Goal: Manage account settings

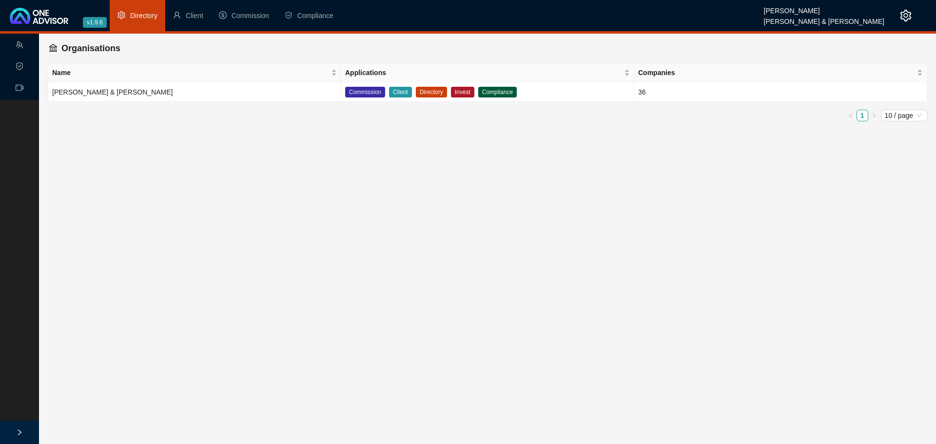
click at [903, 13] on icon "setting" at bounding box center [906, 16] width 11 height 12
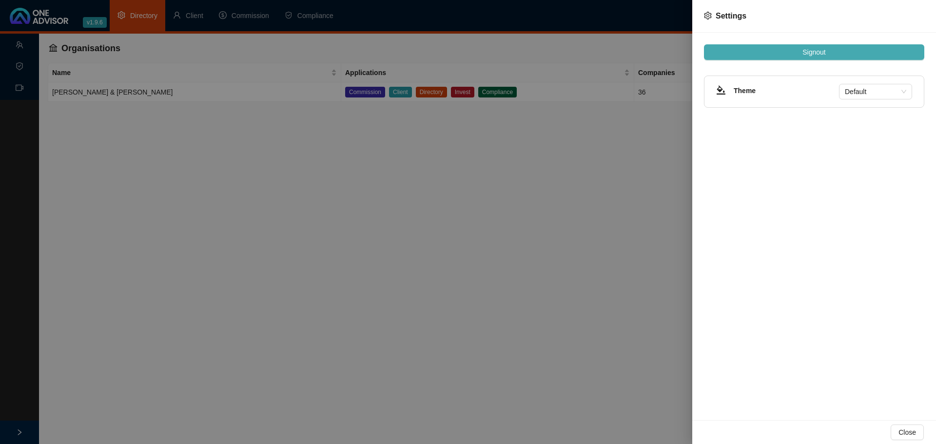
click at [798, 50] on button "Signout" at bounding box center [814, 52] width 220 height 16
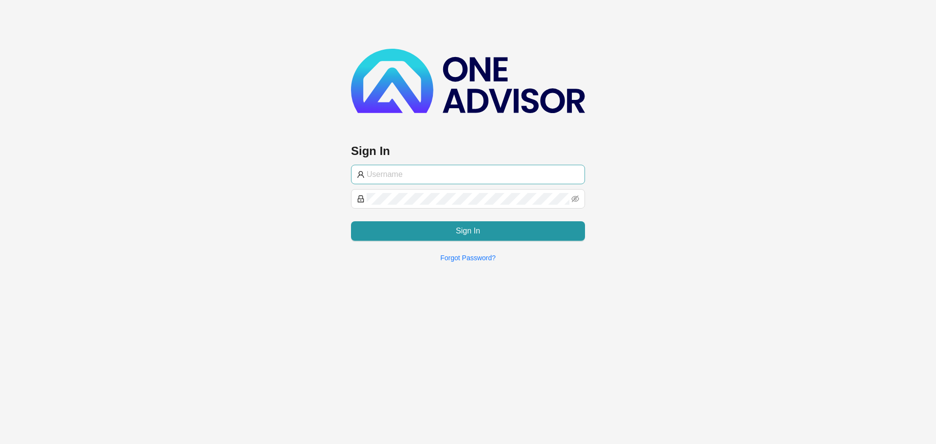
click at [435, 171] on input "text" at bounding box center [473, 175] width 213 height 12
type input "marc@smithbormann.co.za"
drag, startPoint x: 478, startPoint y: 176, endPoint x: 404, endPoint y: 174, distance: 73.7
click at [404, 174] on input "marc@smithbormann.co.za" at bounding box center [473, 175] width 213 height 12
click at [645, 173] on div "Sign In marc@smithbormann.co.za Sign In Forgot Password?" at bounding box center [468, 135] width 936 height 270
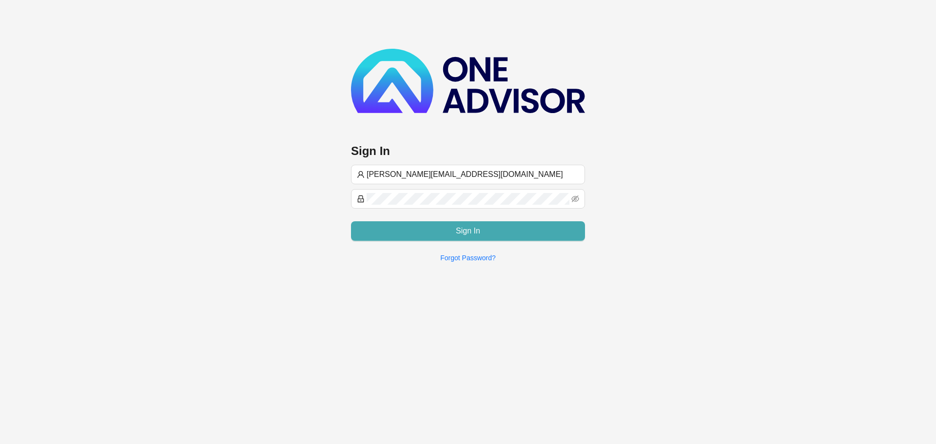
click at [474, 234] on span "Sign In" at bounding box center [468, 231] width 24 height 12
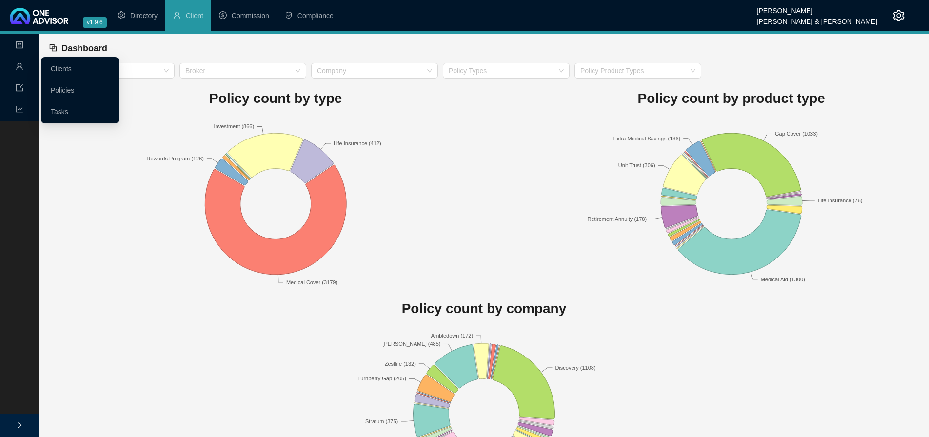
click at [19, 63] on icon "user" at bounding box center [20, 66] width 8 height 8
click at [68, 108] on link "Tasks" at bounding box center [60, 112] width 18 height 8
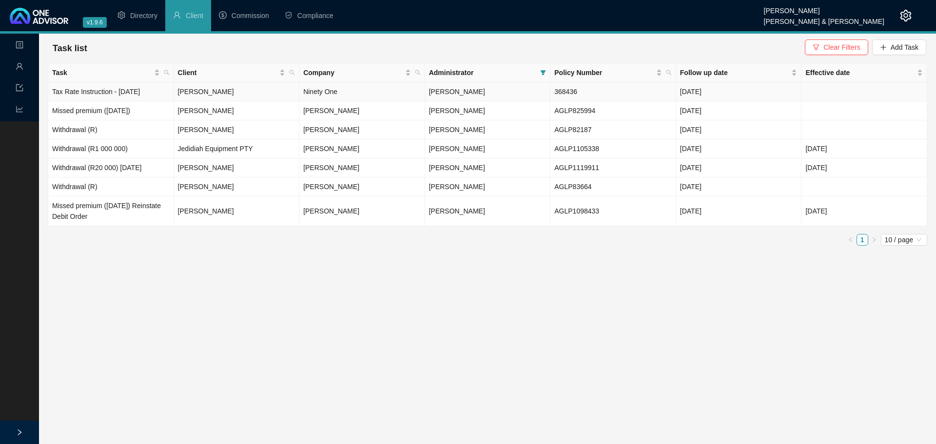
click at [575, 90] on td "368436" at bounding box center [614, 91] width 126 height 19
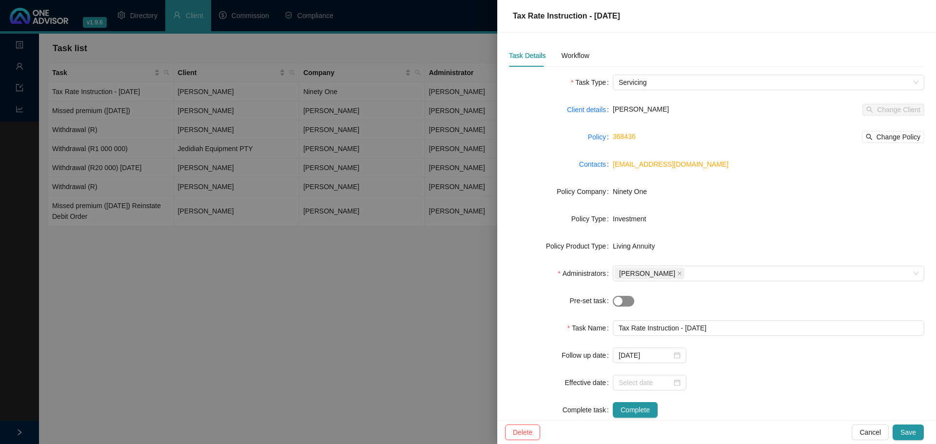
click at [620, 297] on div "button" at bounding box center [618, 301] width 9 height 9
click at [621, 298] on span "button" at bounding box center [623, 301] width 21 height 11
click at [275, 308] on div at bounding box center [468, 222] width 936 height 444
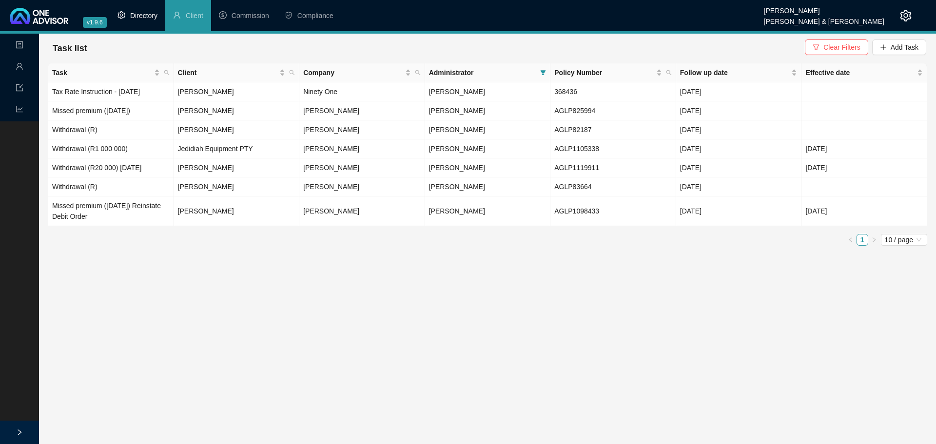
click at [146, 13] on span "Directory" at bounding box center [143, 16] width 27 height 8
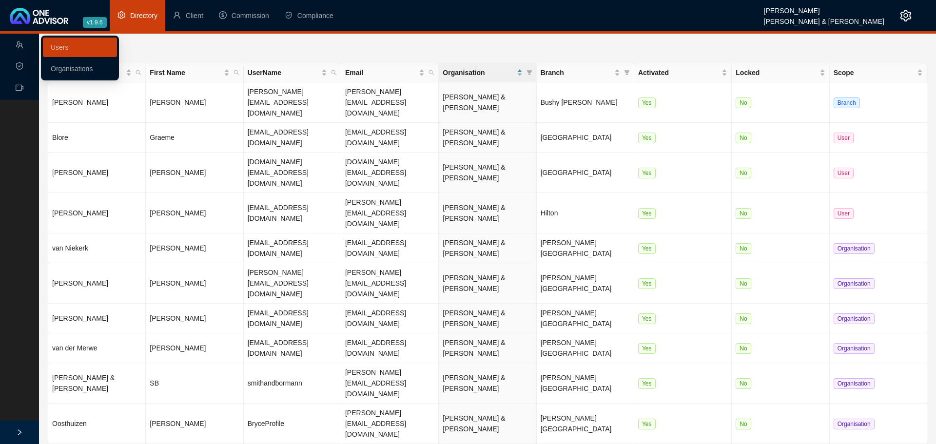
click at [20, 46] on icon "team" at bounding box center [19, 44] width 7 height 7
click at [64, 65] on link "Roles" at bounding box center [60, 69] width 18 height 8
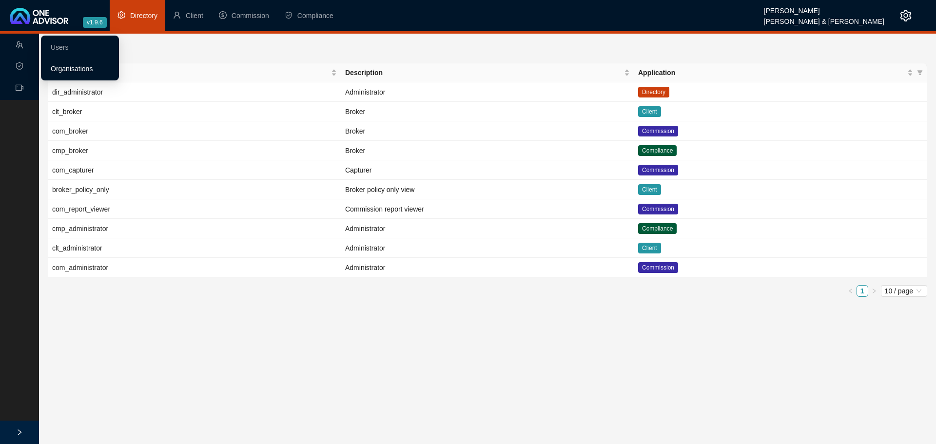
click at [62, 71] on link "Organisations" at bounding box center [72, 69] width 42 height 8
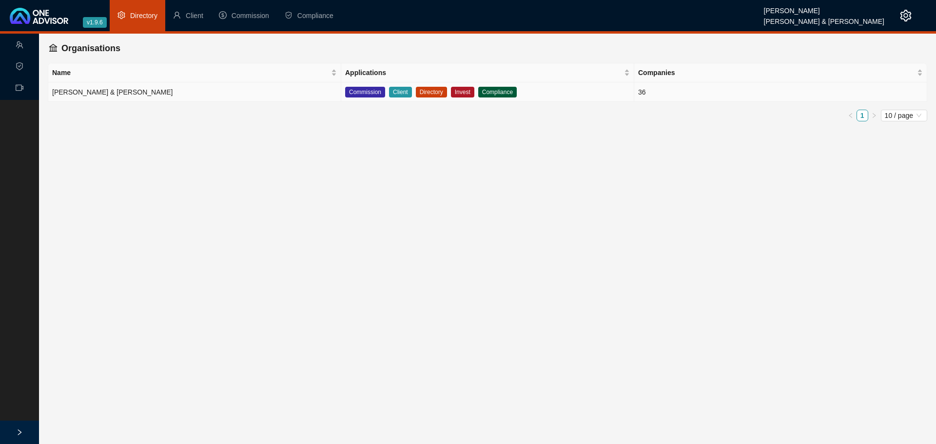
click at [168, 94] on td "[PERSON_NAME] & [PERSON_NAME]" at bounding box center [194, 92] width 293 height 20
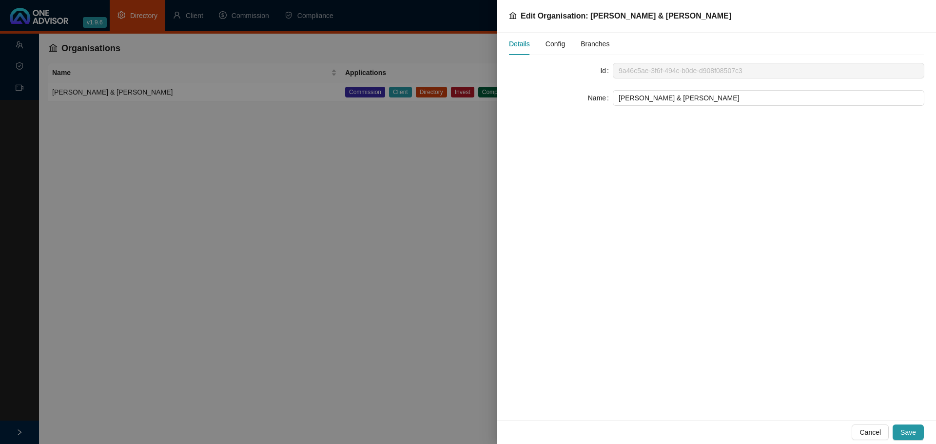
click at [564, 41] on span "Config" at bounding box center [556, 43] width 20 height 7
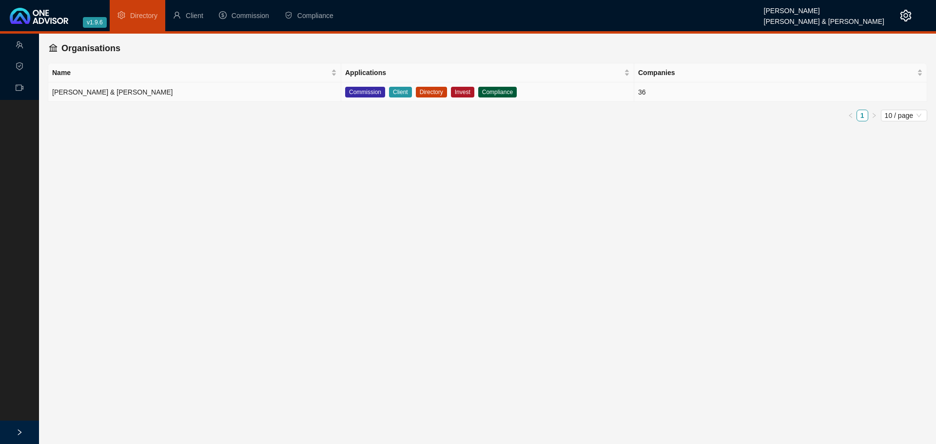
click at [219, 91] on td "[PERSON_NAME] & [PERSON_NAME]" at bounding box center [194, 92] width 293 height 20
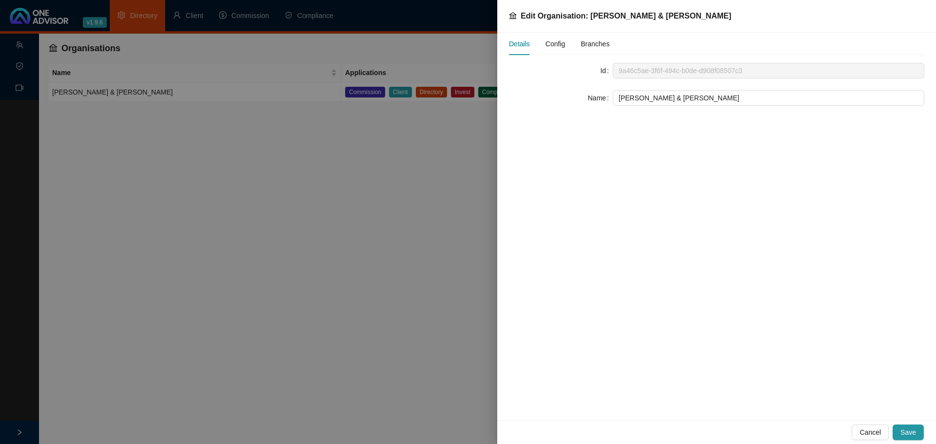
click at [552, 45] on span "Config" at bounding box center [556, 43] width 20 height 7
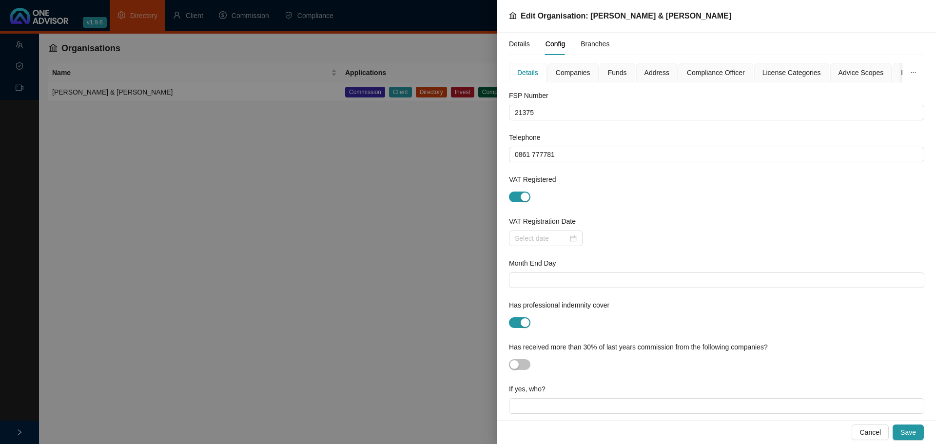
drag, startPoint x: 399, startPoint y: 153, endPoint x: 445, endPoint y: 127, distance: 52.9
click at [400, 153] on div at bounding box center [468, 222] width 936 height 444
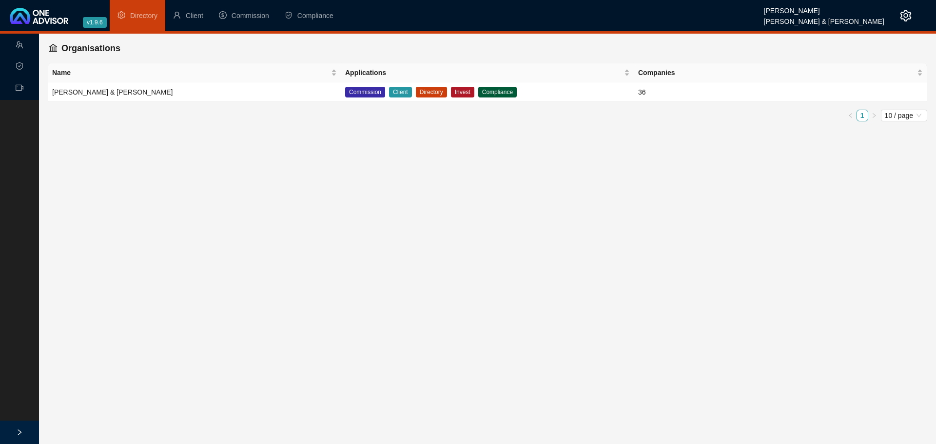
click at [907, 15] on icon "setting" at bounding box center [906, 16] width 12 height 12
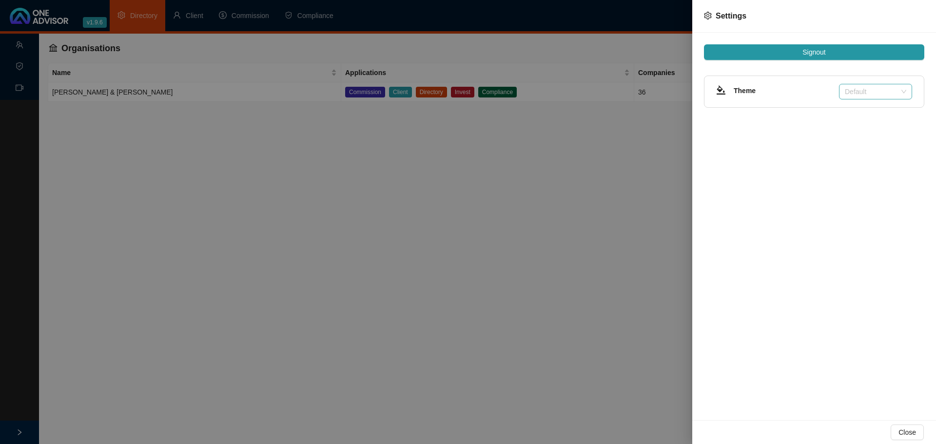
click at [878, 86] on span "Default" at bounding box center [875, 91] width 61 height 15
click at [866, 141] on div "Compact" at bounding box center [876, 142] width 58 height 11
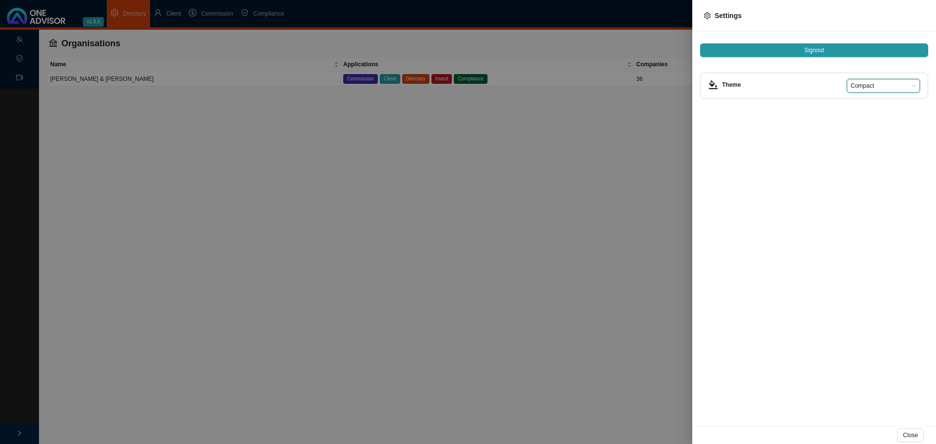
click at [368, 153] on div at bounding box center [468, 222] width 936 height 444
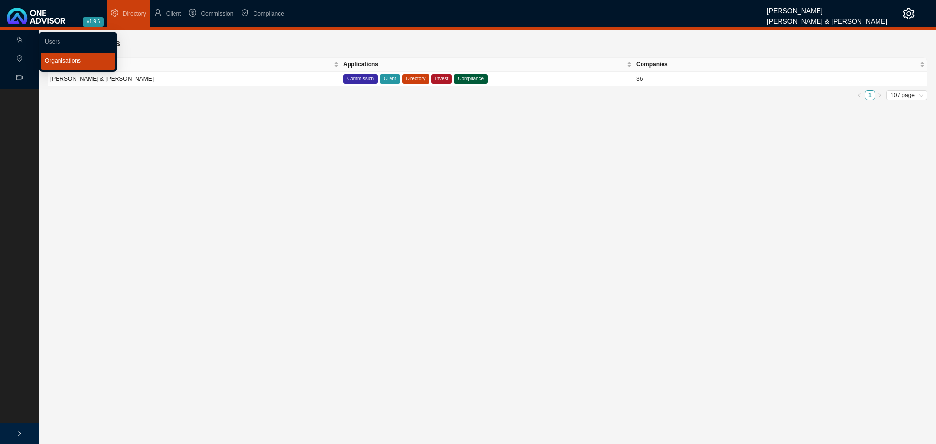
click at [53, 62] on link "Organisations" at bounding box center [63, 61] width 36 height 7
click at [130, 81] on td "[PERSON_NAME] & [PERSON_NAME]" at bounding box center [194, 79] width 293 height 15
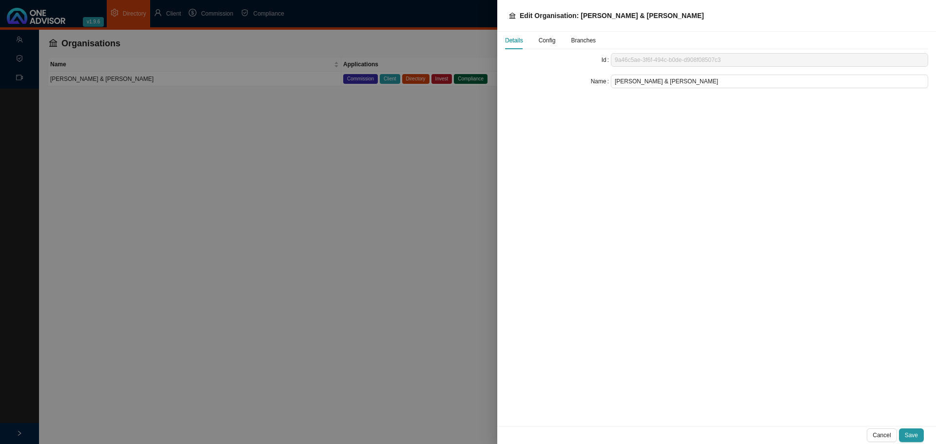
click at [544, 38] on span "Config" at bounding box center [547, 41] width 17 height 6
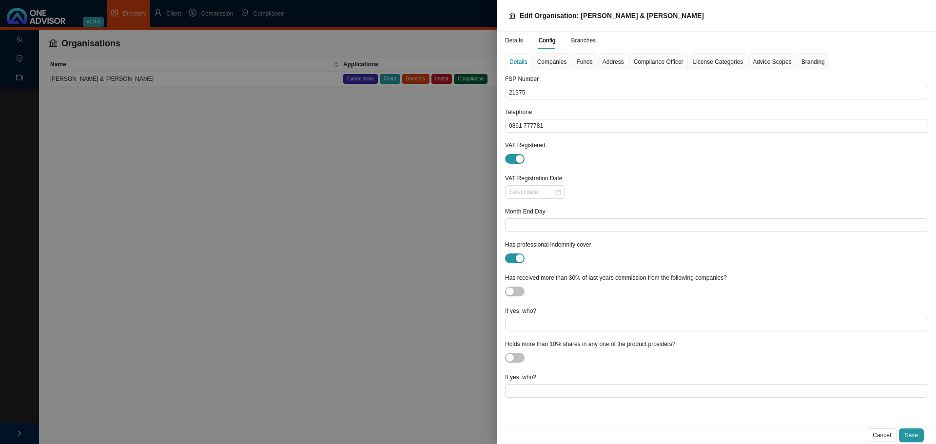
click at [360, 135] on div at bounding box center [468, 222] width 936 height 444
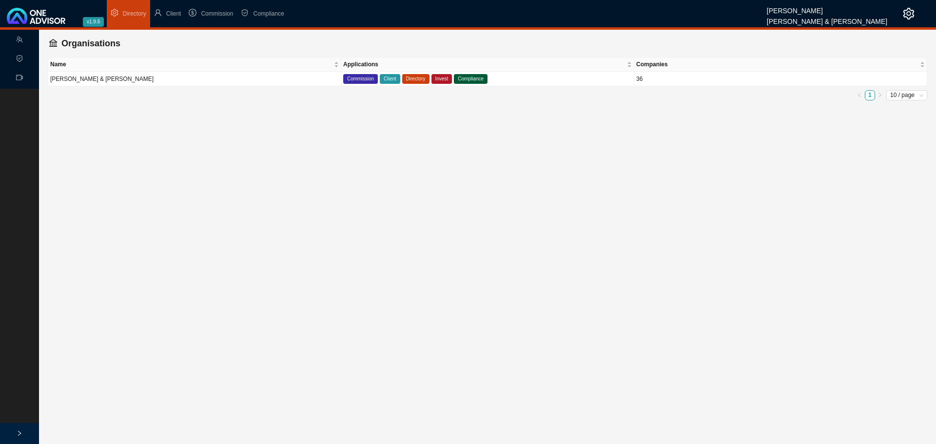
click at [910, 12] on icon "setting" at bounding box center [909, 14] width 12 height 12
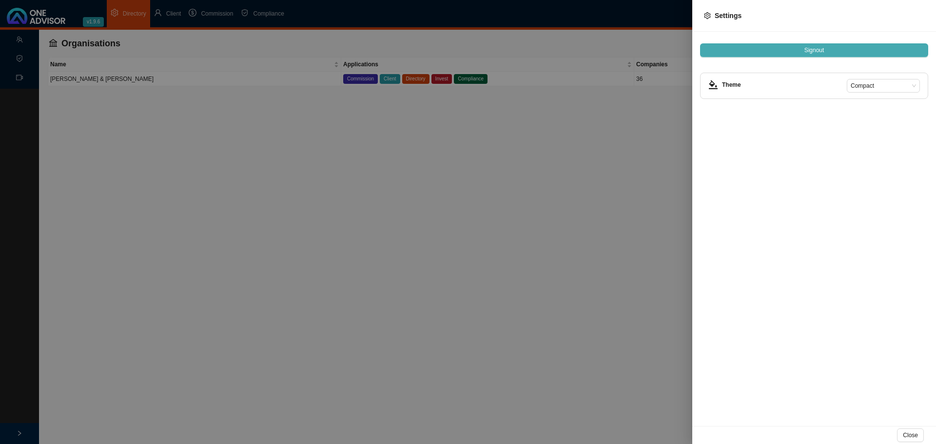
click at [806, 48] on span "Signout" at bounding box center [815, 50] width 20 height 10
